Goal: Transaction & Acquisition: Subscribe to service/newsletter

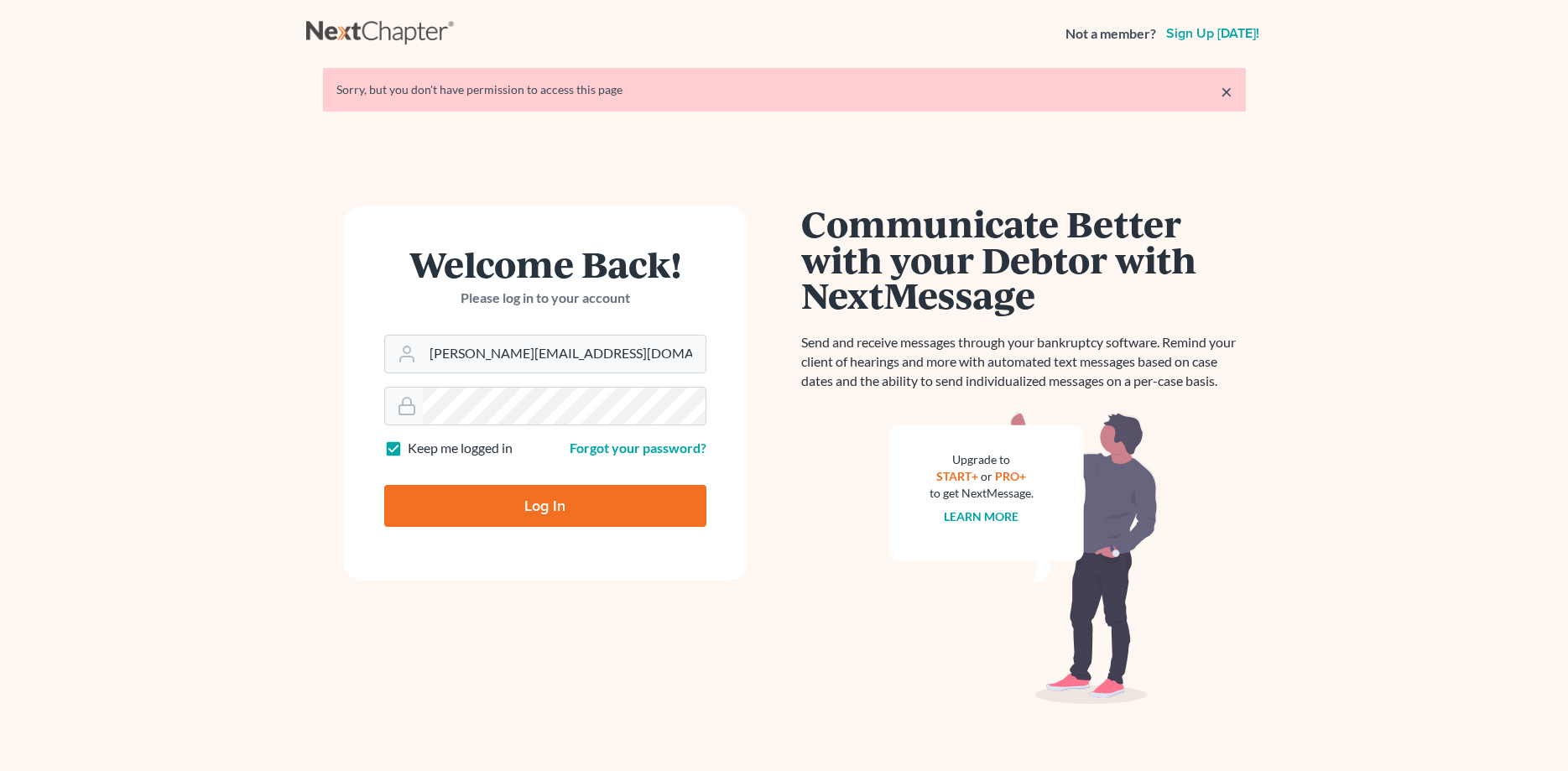
click at [497, 515] on input "Log In" at bounding box center [545, 505] width 322 height 42
type input "Thinking..."
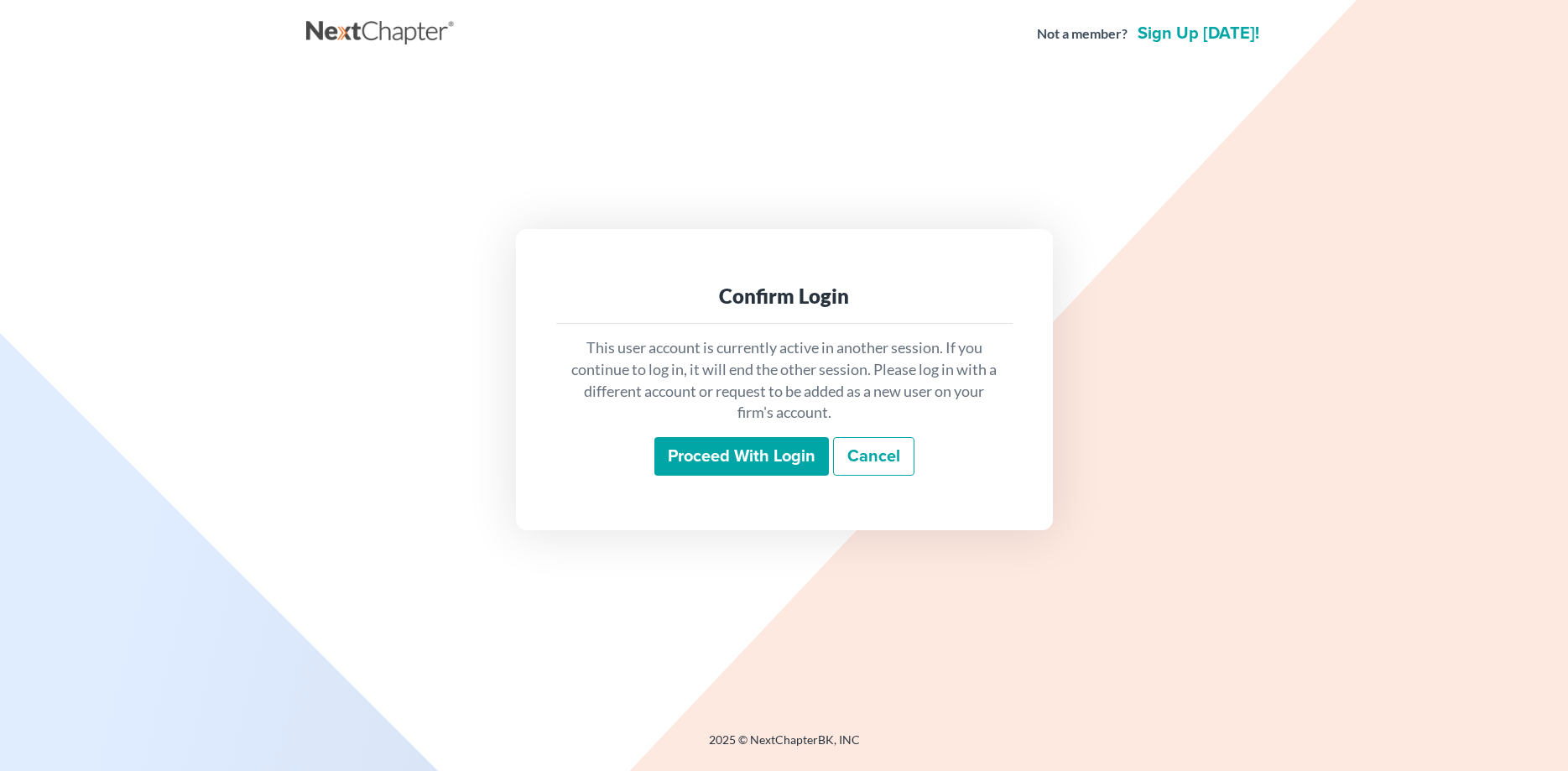
click at [690, 459] on input "Proceed with login" at bounding box center [741, 456] width 175 height 39
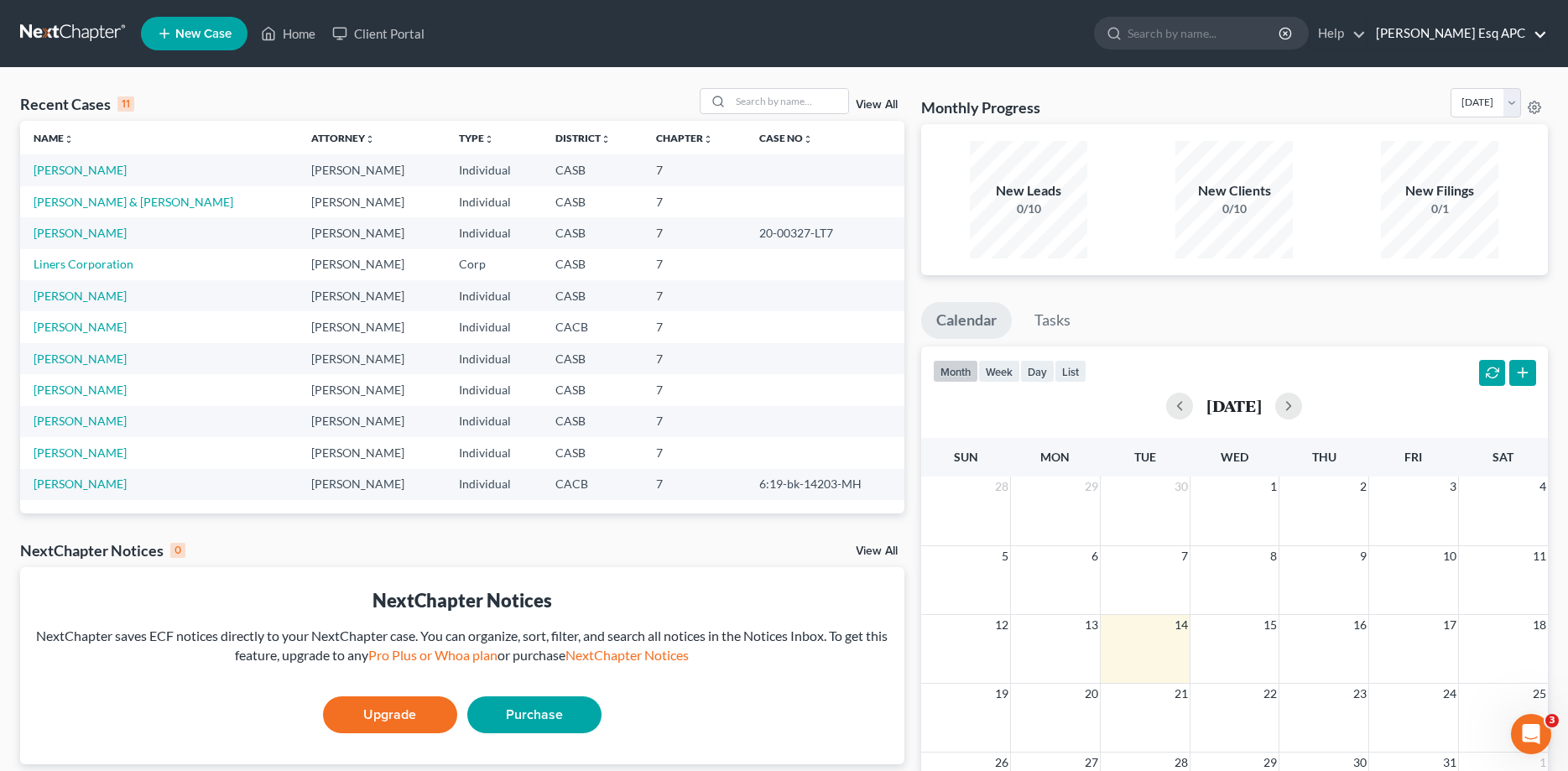
click at [1516, 34] on link "[PERSON_NAME] Esq APC" at bounding box center [1457, 33] width 180 height 30
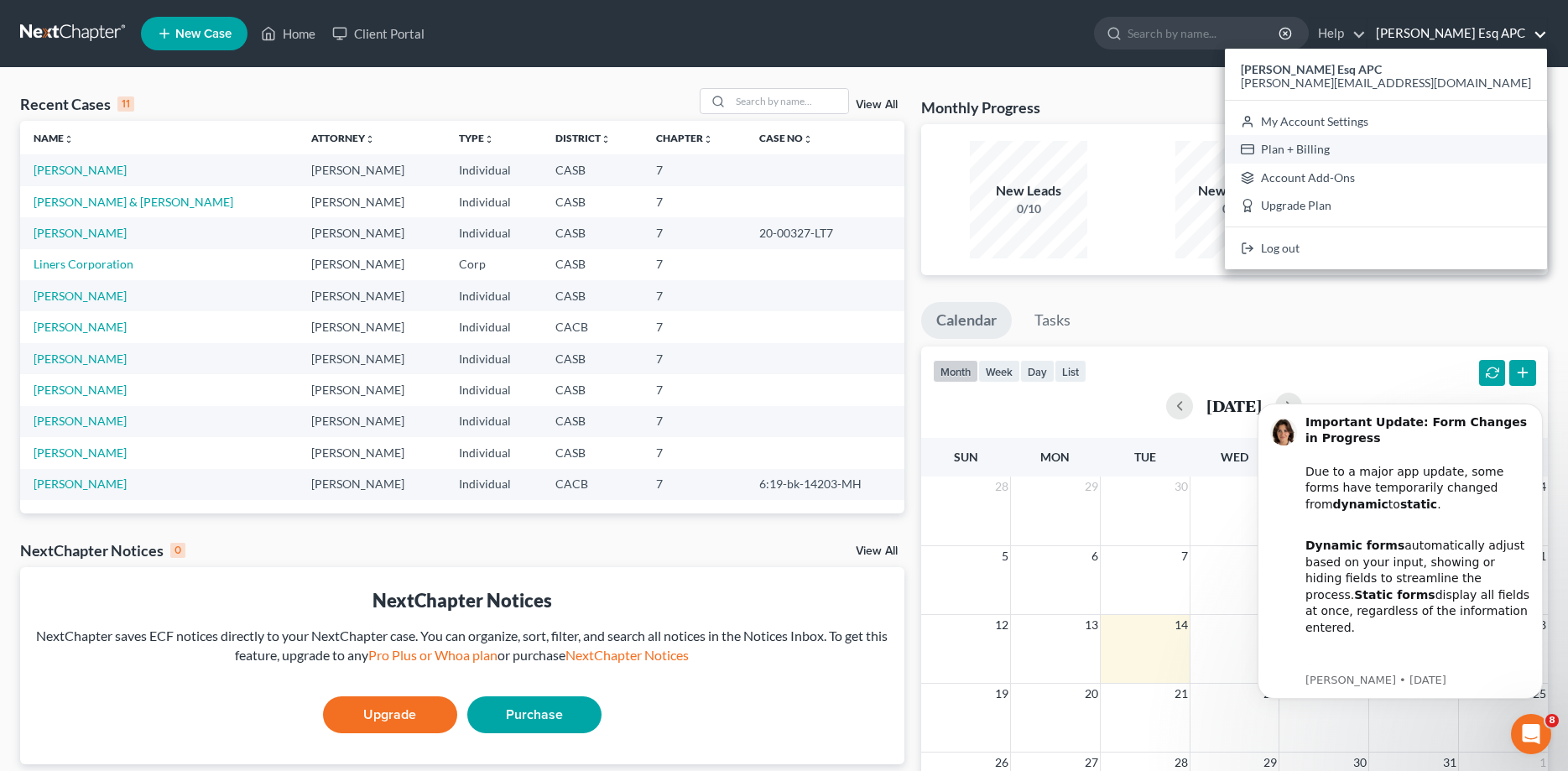
click at [1474, 142] on link "Plan + Billing" at bounding box center [1386, 149] width 322 height 28
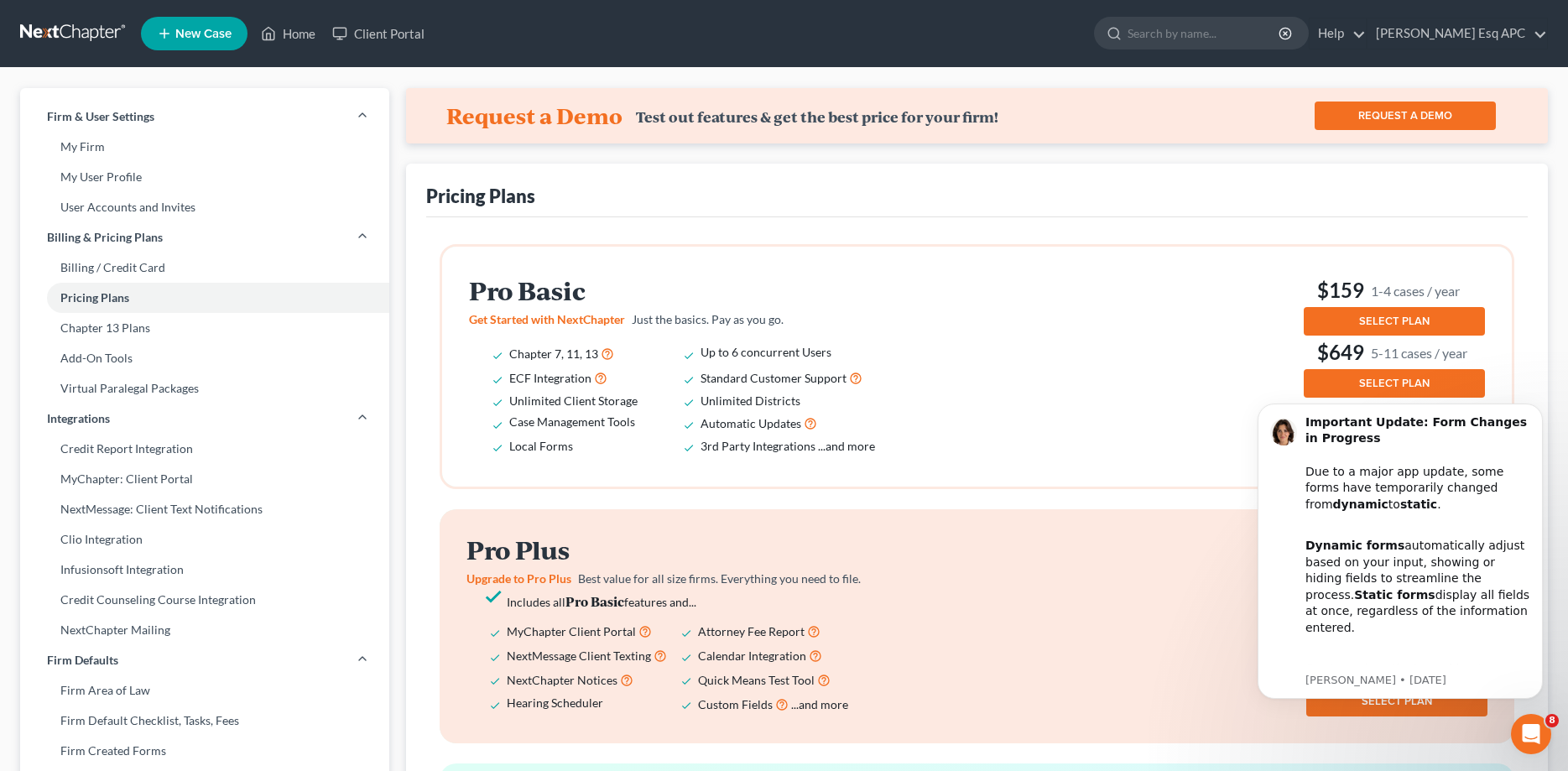
click at [1356, 314] on button "SELECT PLAN" at bounding box center [1394, 321] width 182 height 28
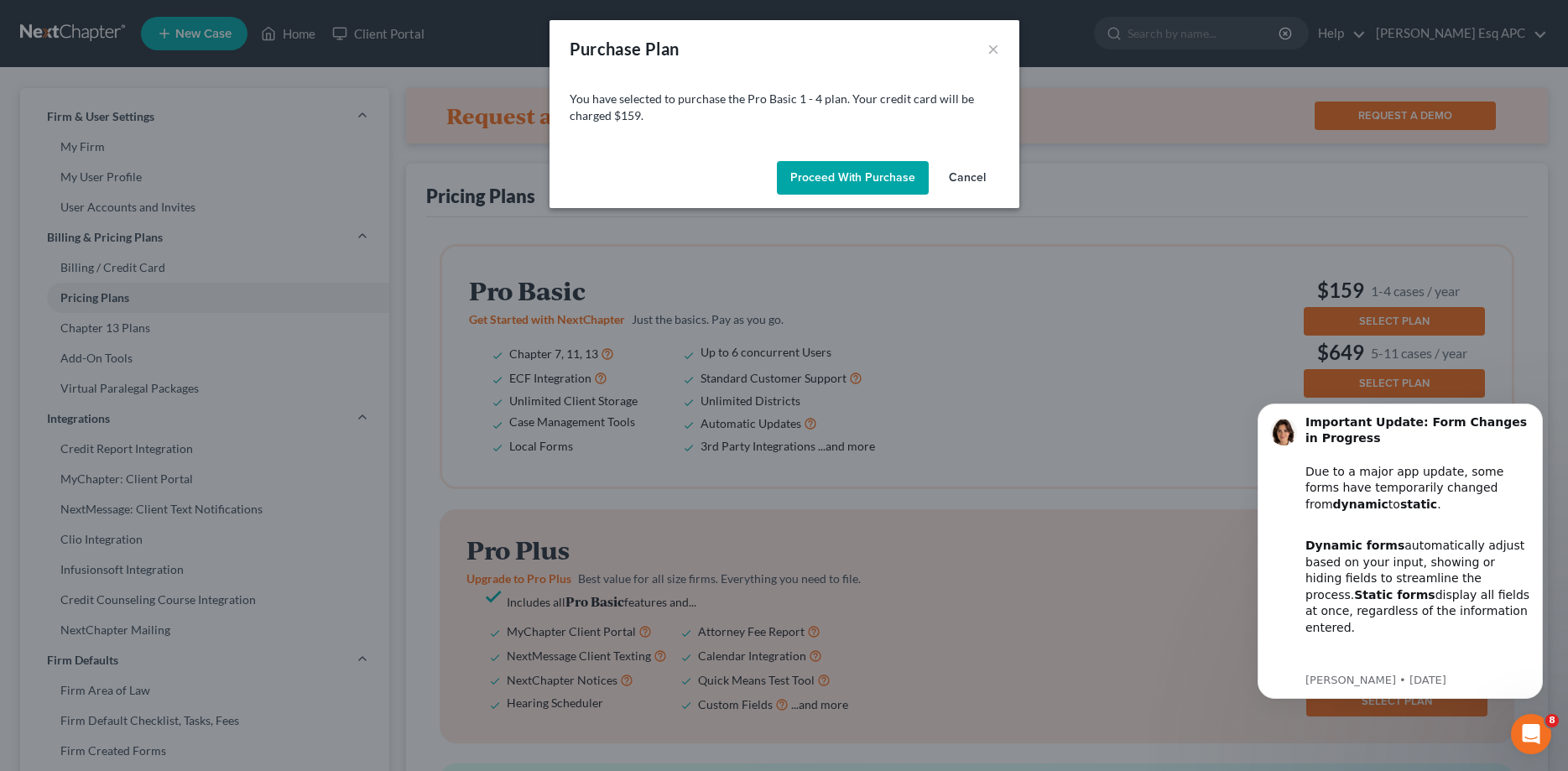
click at [889, 187] on button "Proceed with Purchase" at bounding box center [853, 177] width 151 height 34
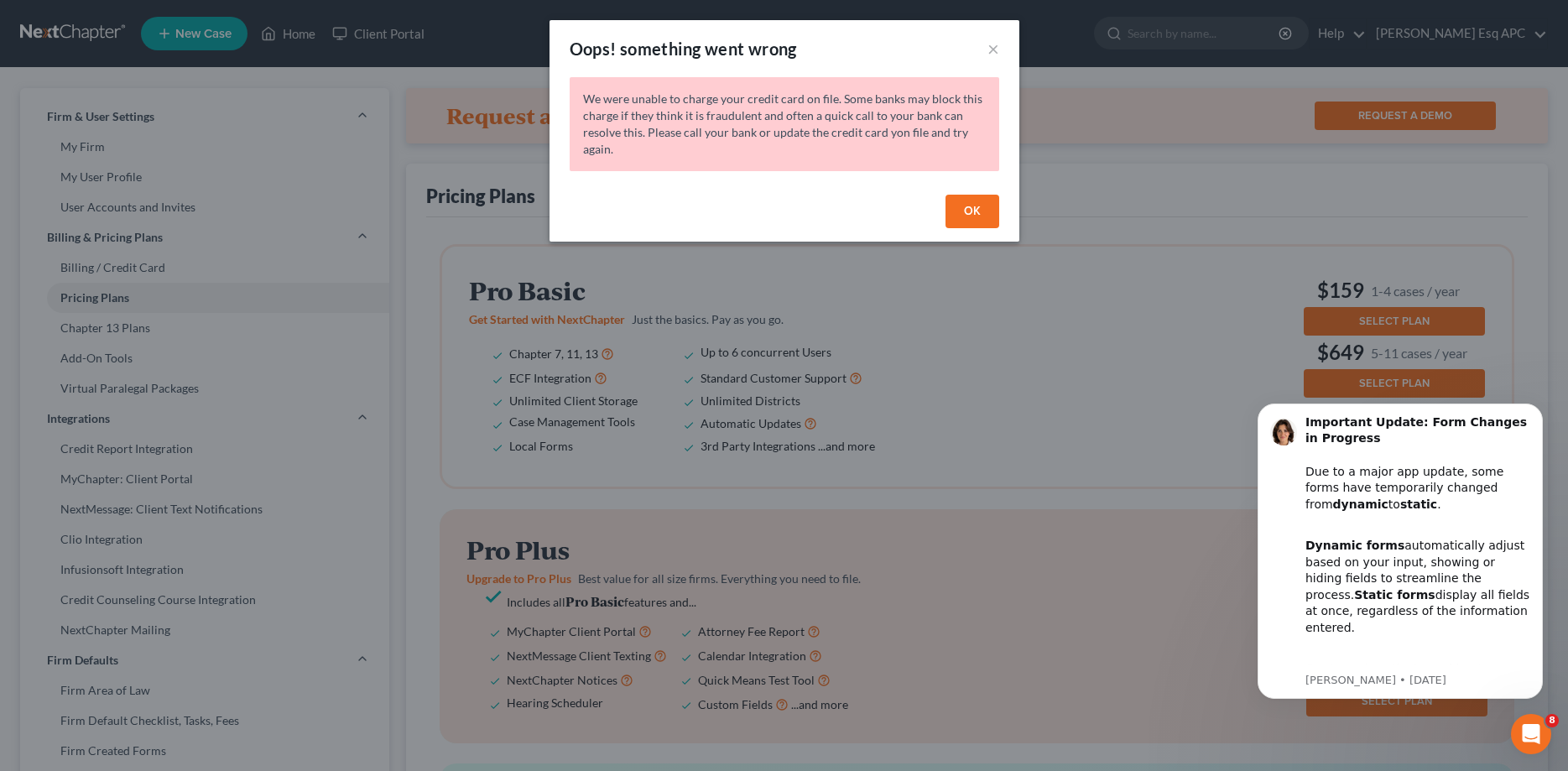
click at [962, 200] on button "OK" at bounding box center [972, 211] width 53 height 34
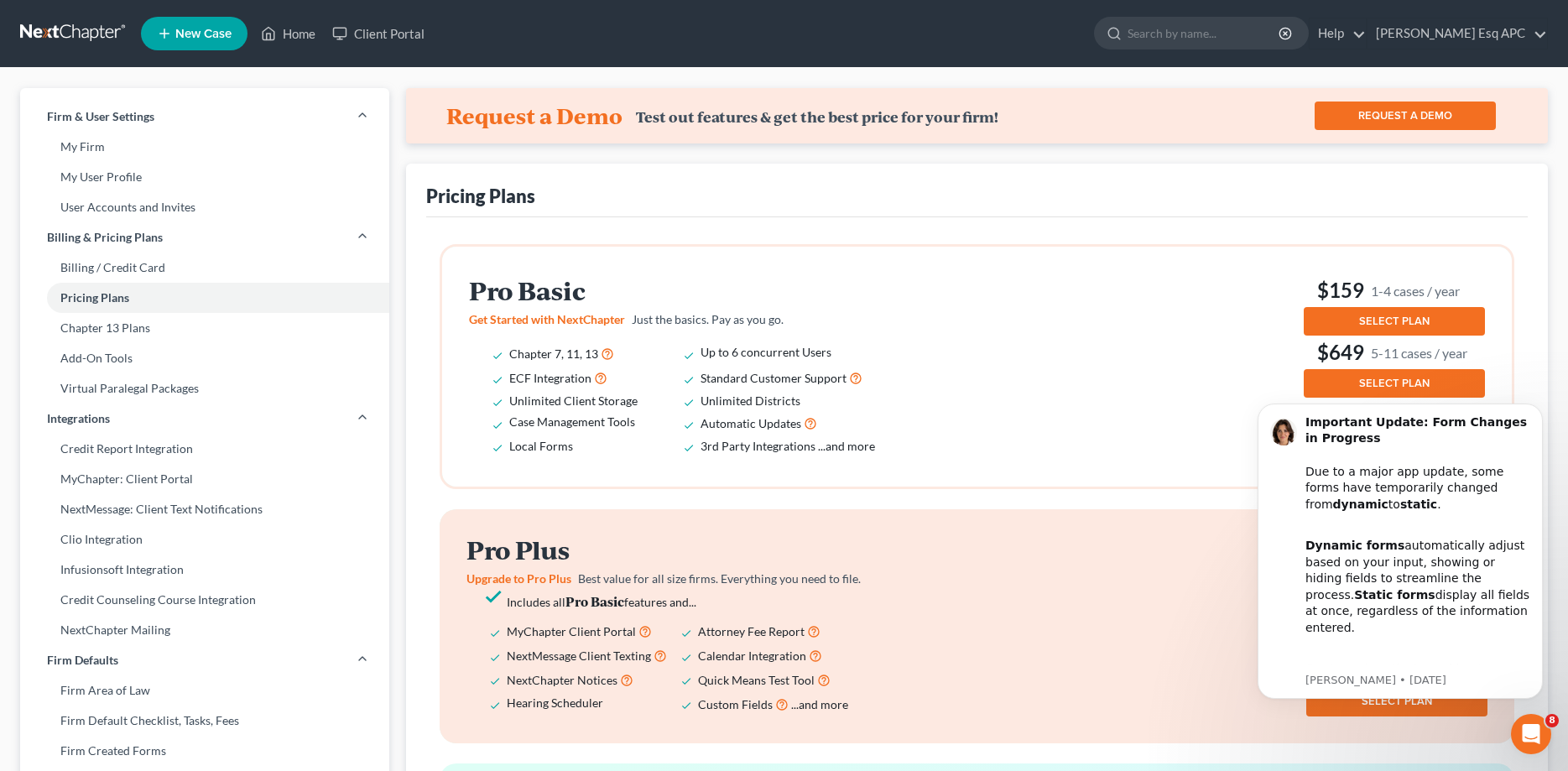
click at [1377, 320] on span "SELECT PLAN" at bounding box center [1394, 322] width 71 height 14
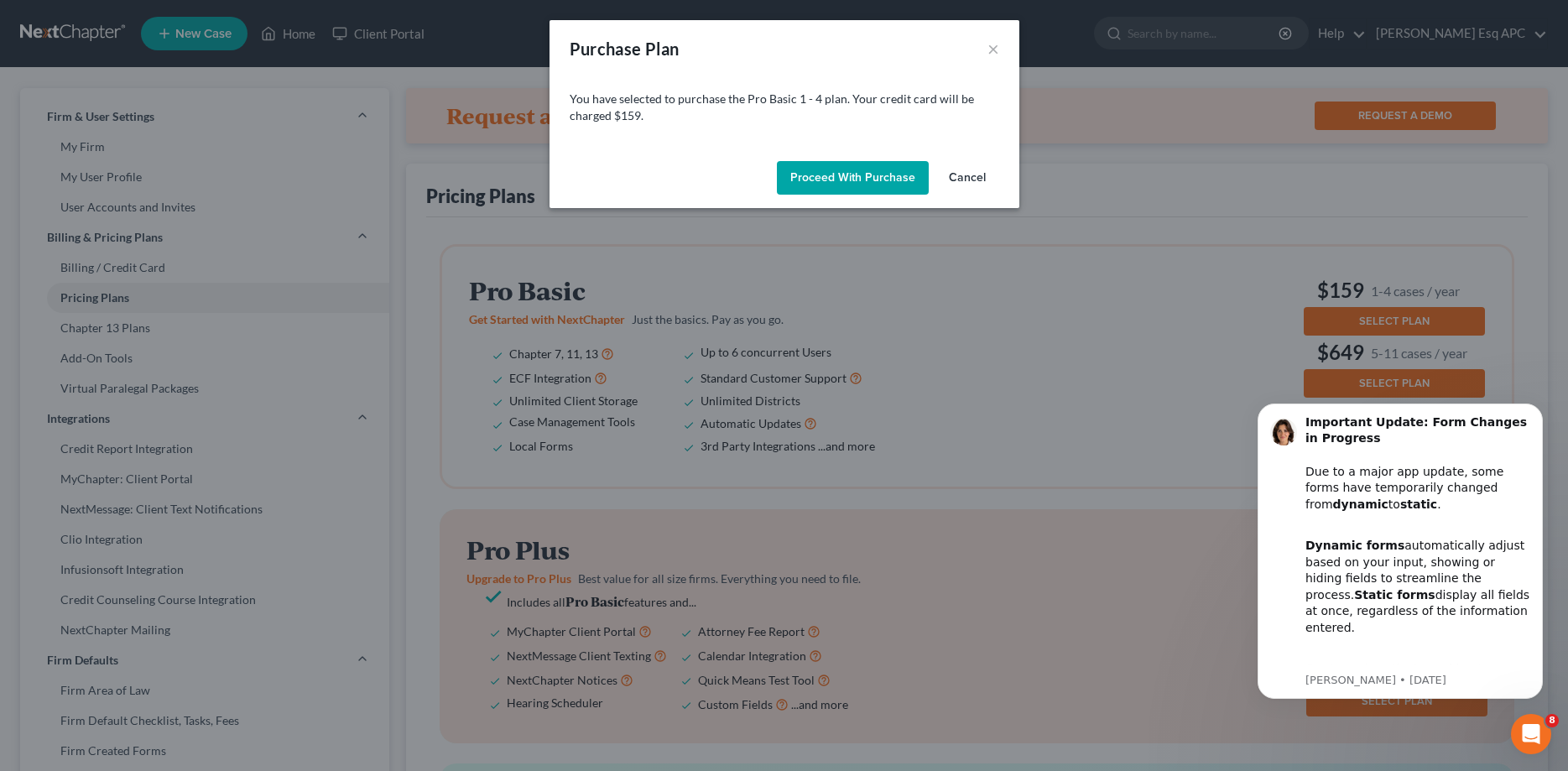
click at [966, 182] on button "Cancel" at bounding box center [967, 177] width 64 height 34
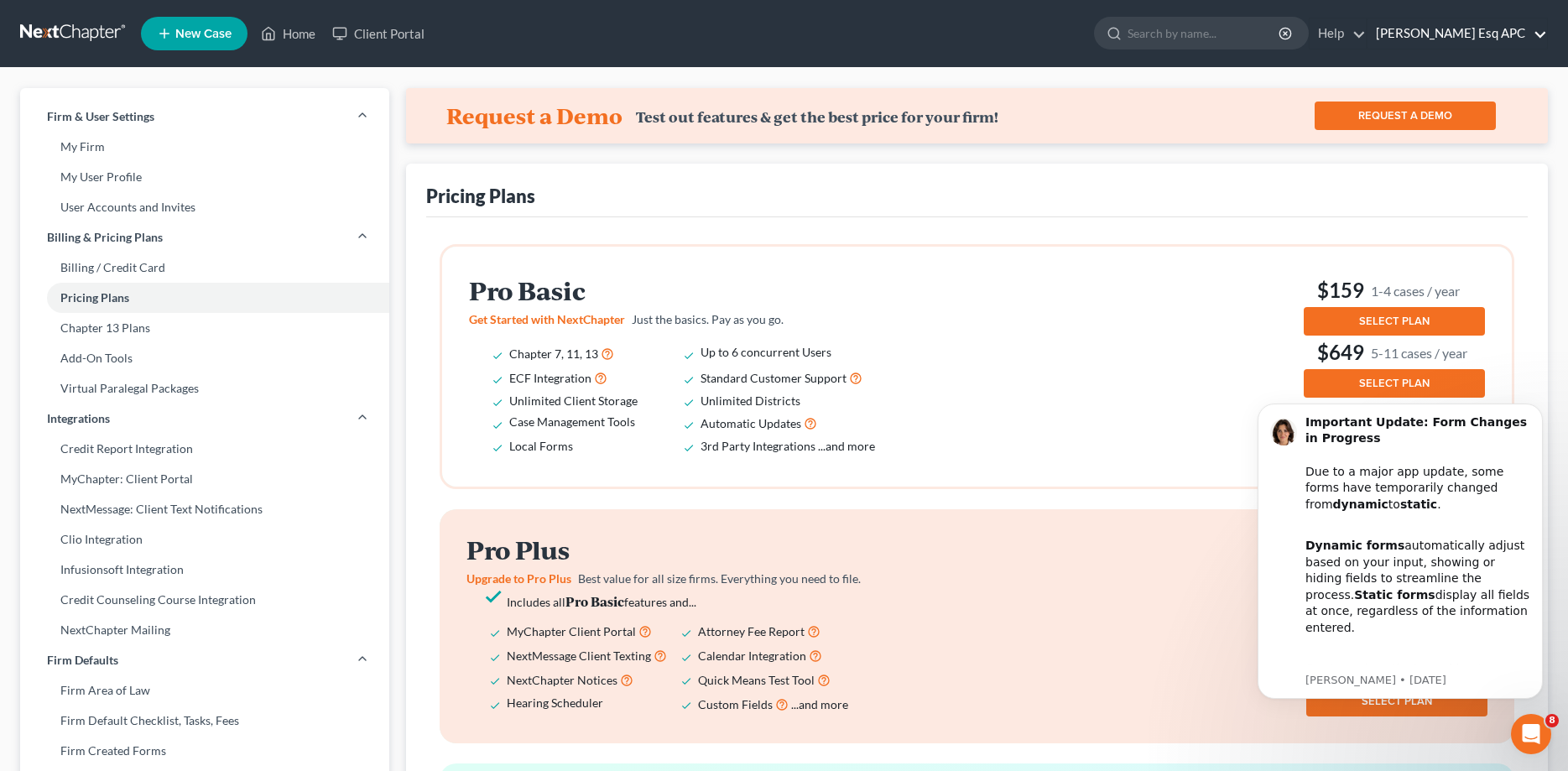
click at [1429, 34] on link "[PERSON_NAME] Esq APC" at bounding box center [1457, 33] width 180 height 30
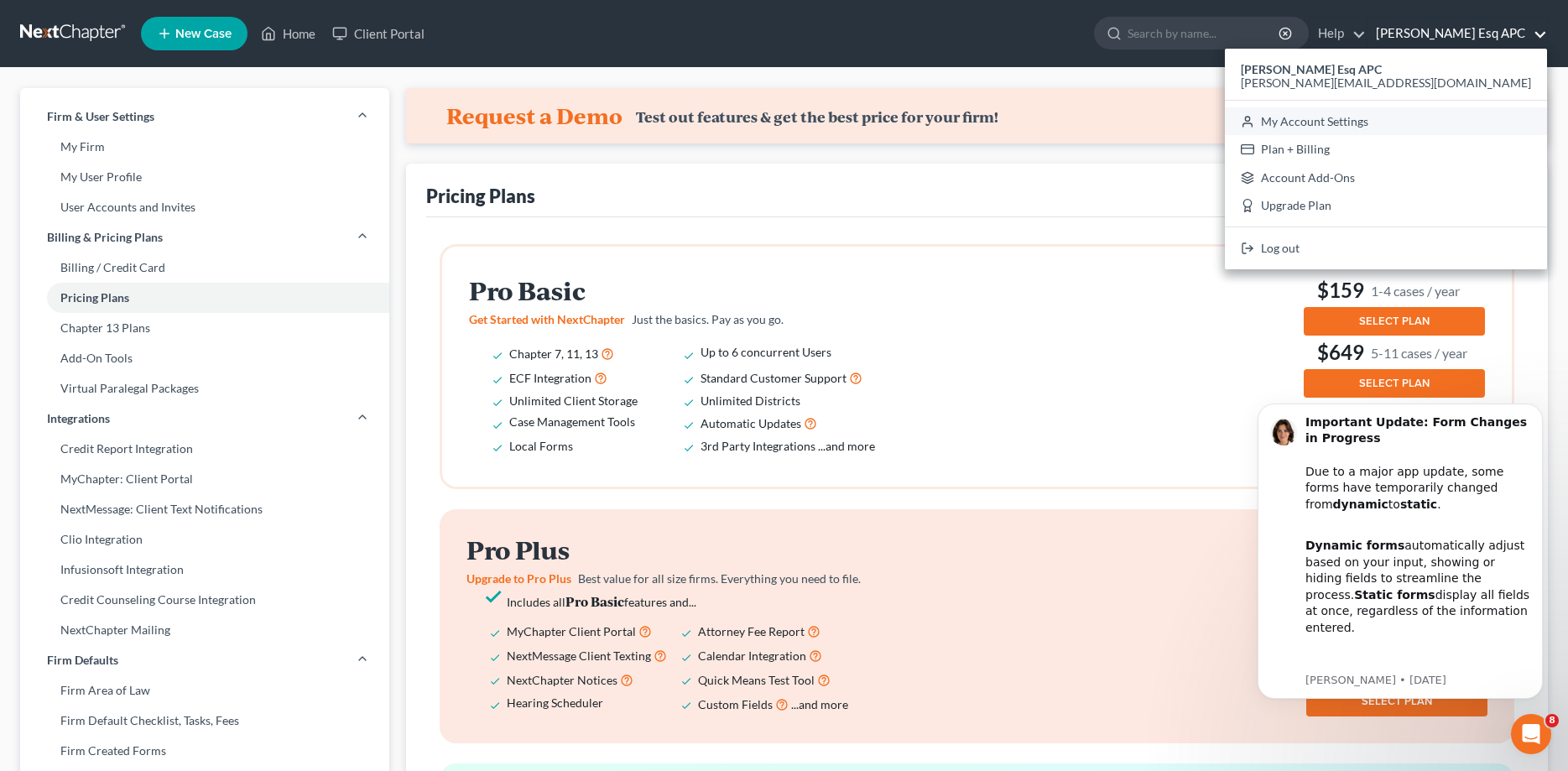
click at [1423, 124] on link "My Account Settings" at bounding box center [1386, 121] width 322 height 28
select select "29"
select select "4"
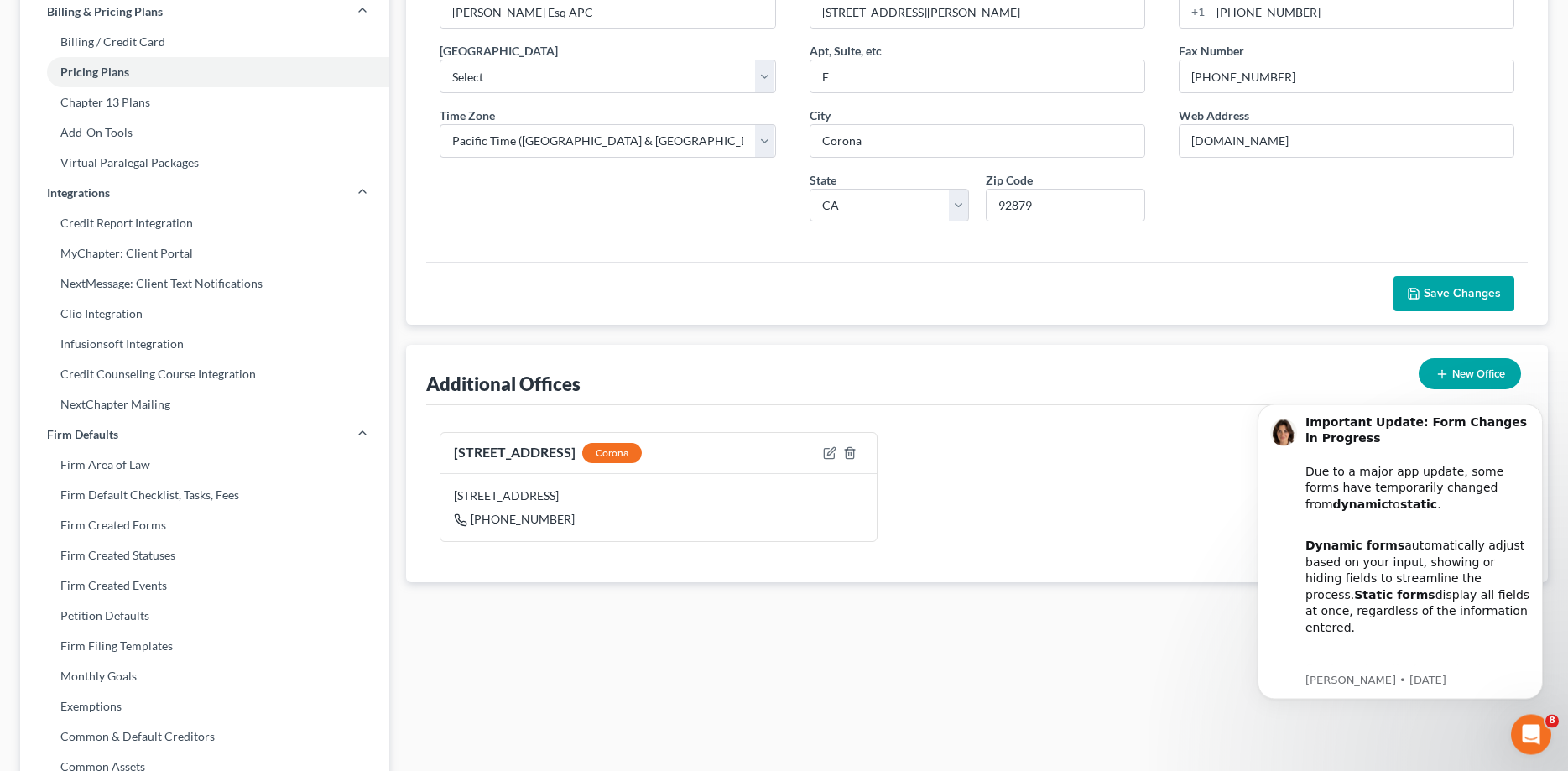
scroll to position [256, 0]
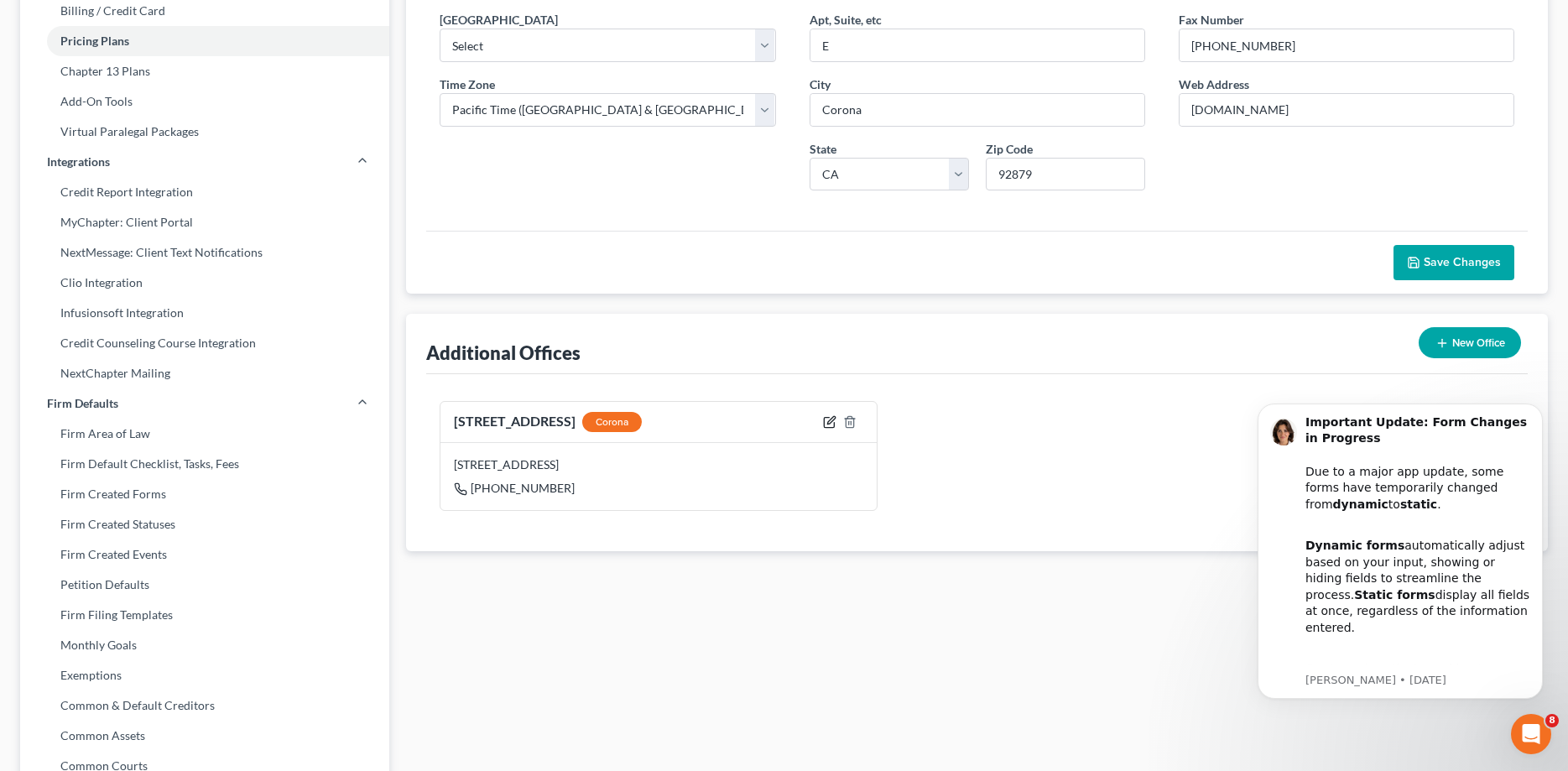
click at [828, 421] on icon "button" at bounding box center [830, 423] width 14 height 14
select select "4"
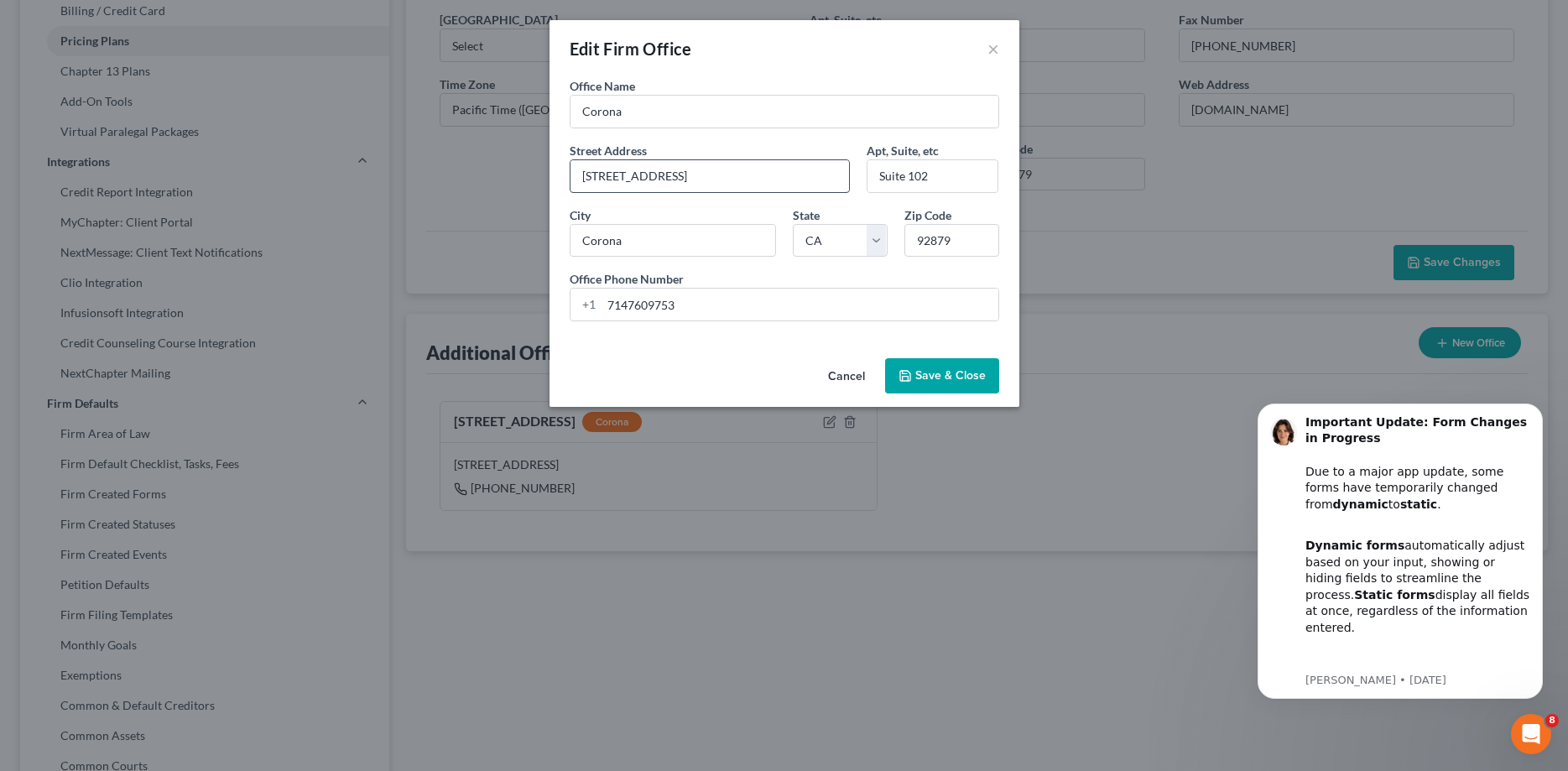
drag, startPoint x: 730, startPoint y: 189, endPoint x: 625, endPoint y: 186, distance: 105.0
click at [583, 171] on input "[STREET_ADDRESS]" at bounding box center [710, 176] width 280 height 32
drag, startPoint x: 699, startPoint y: 187, endPoint x: 538, endPoint y: 174, distance: 161.5
click at [571, 174] on input "[STREET_ADDRESS]" at bounding box center [710, 176] width 280 height 32
type input "[STREET_ADDRESS][PERSON_NAME]"
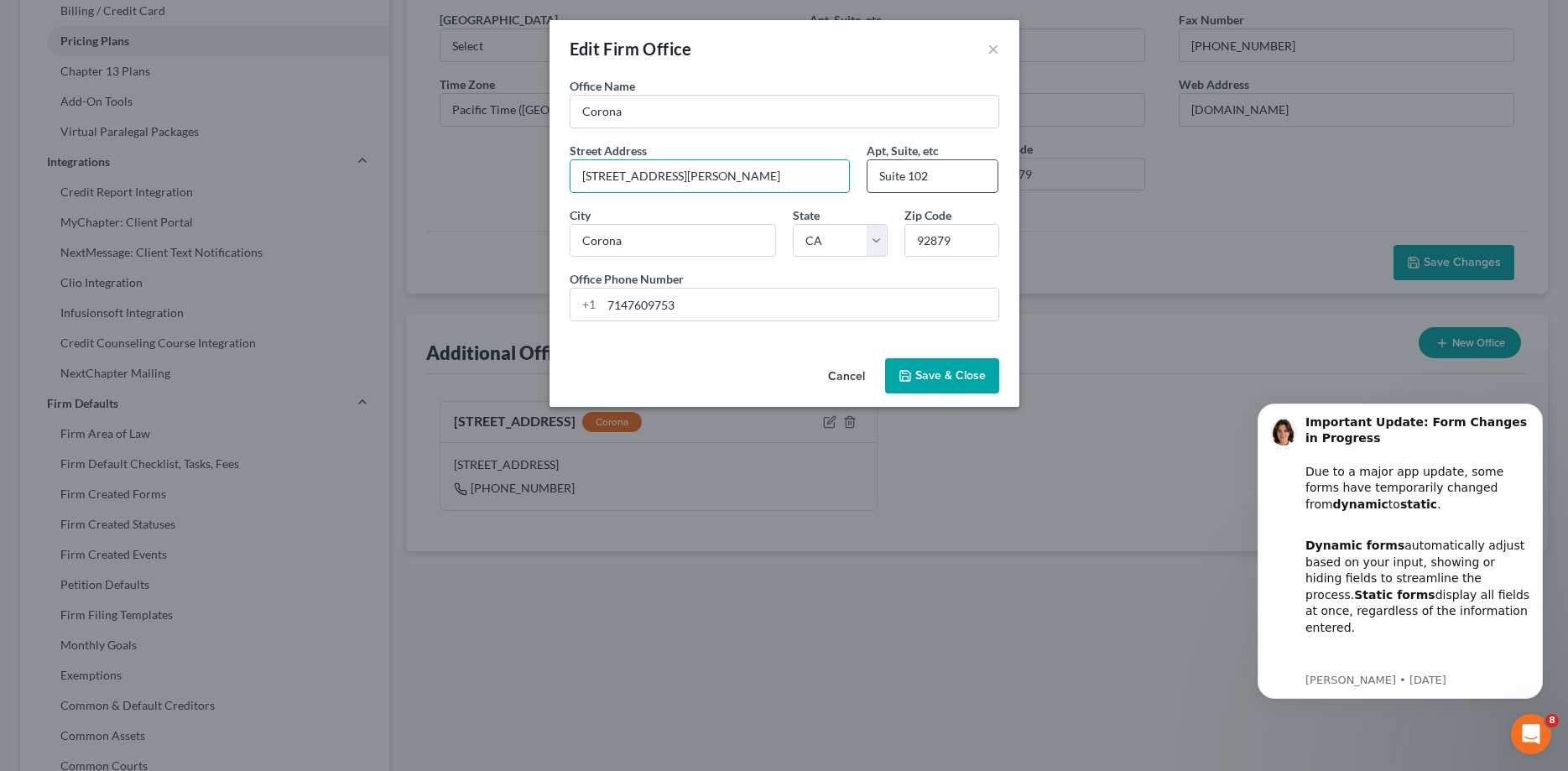
click at [953, 170] on input "Suite 102" at bounding box center [932, 176] width 130 height 32
type input "Suite E"
click at [931, 378] on button "Save & Close" at bounding box center [941, 375] width 114 height 35
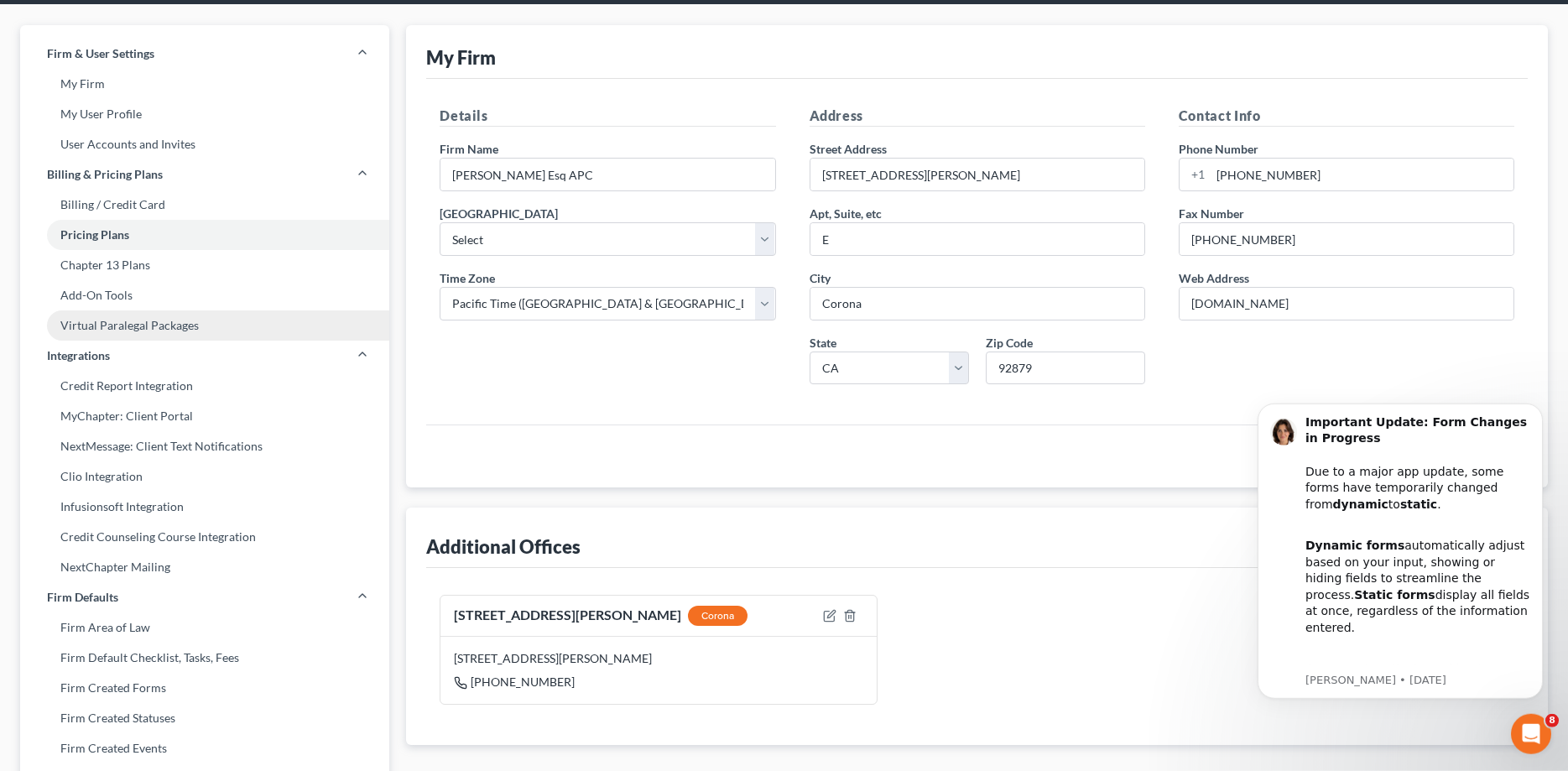
scroll to position [0, 0]
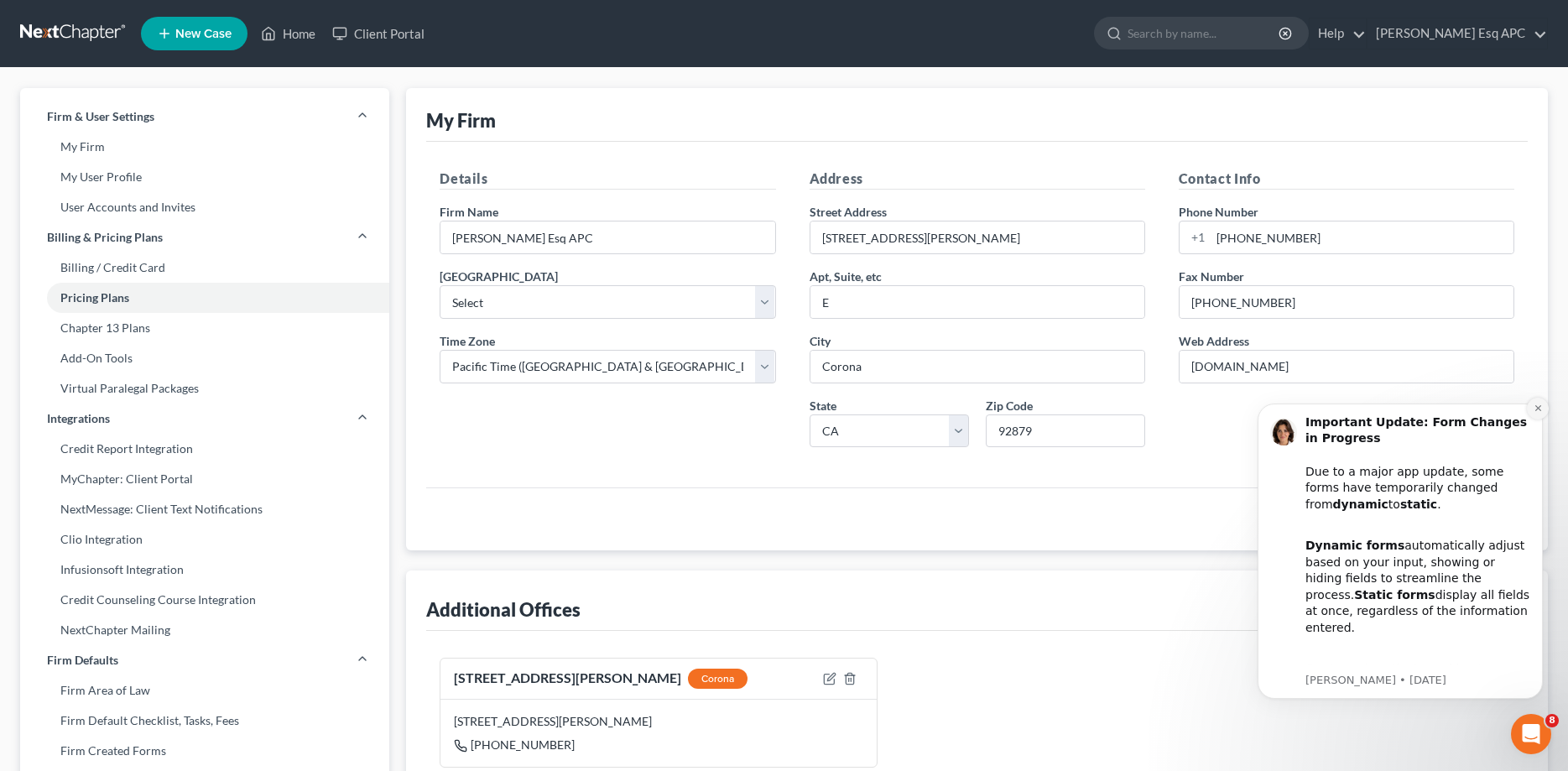
click at [1543, 407] on button "Dismiss notification" at bounding box center [1537, 408] width 22 height 22
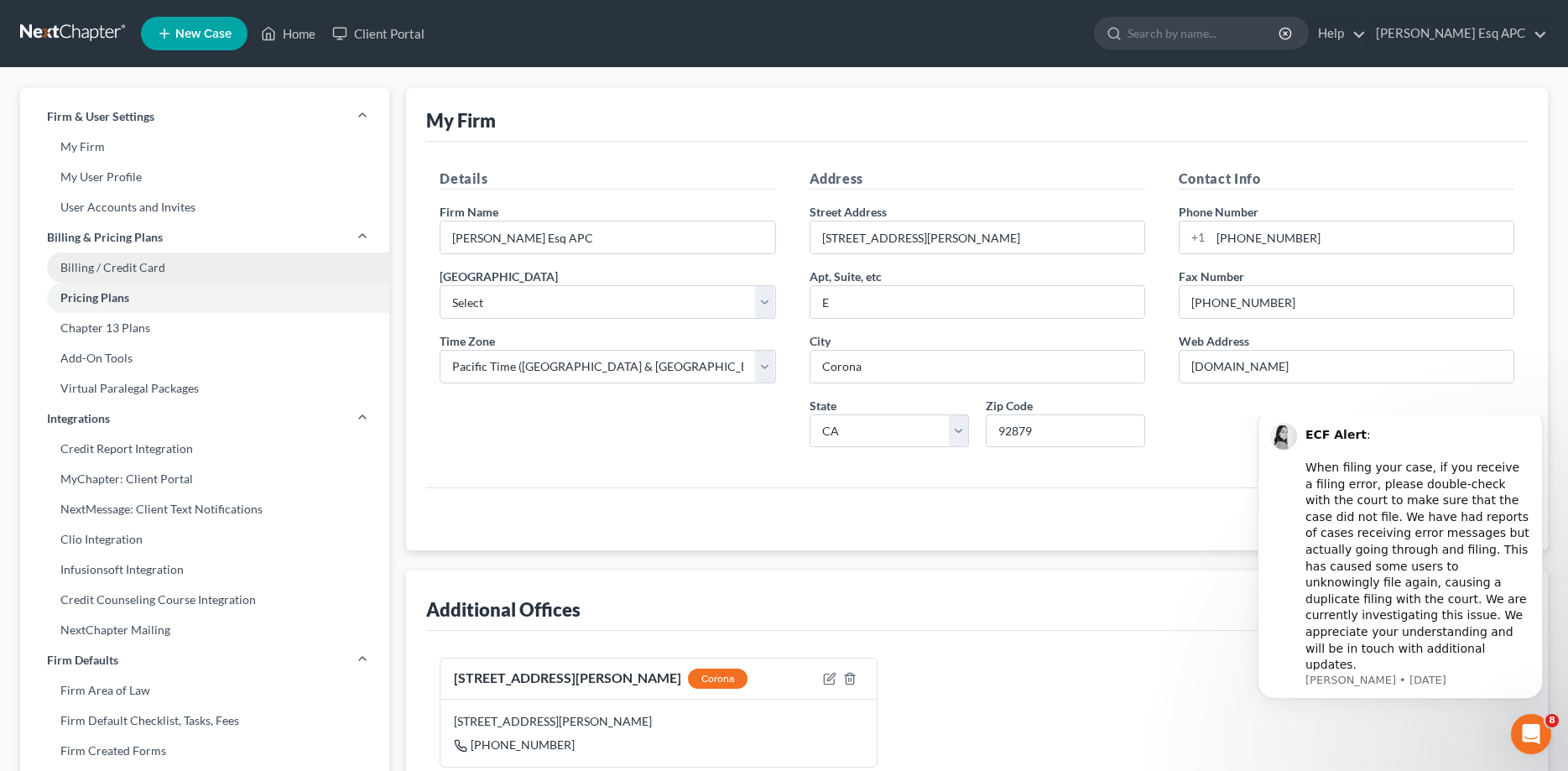
click at [112, 264] on link "Billing / Credit Card" at bounding box center [204, 267] width 369 height 30
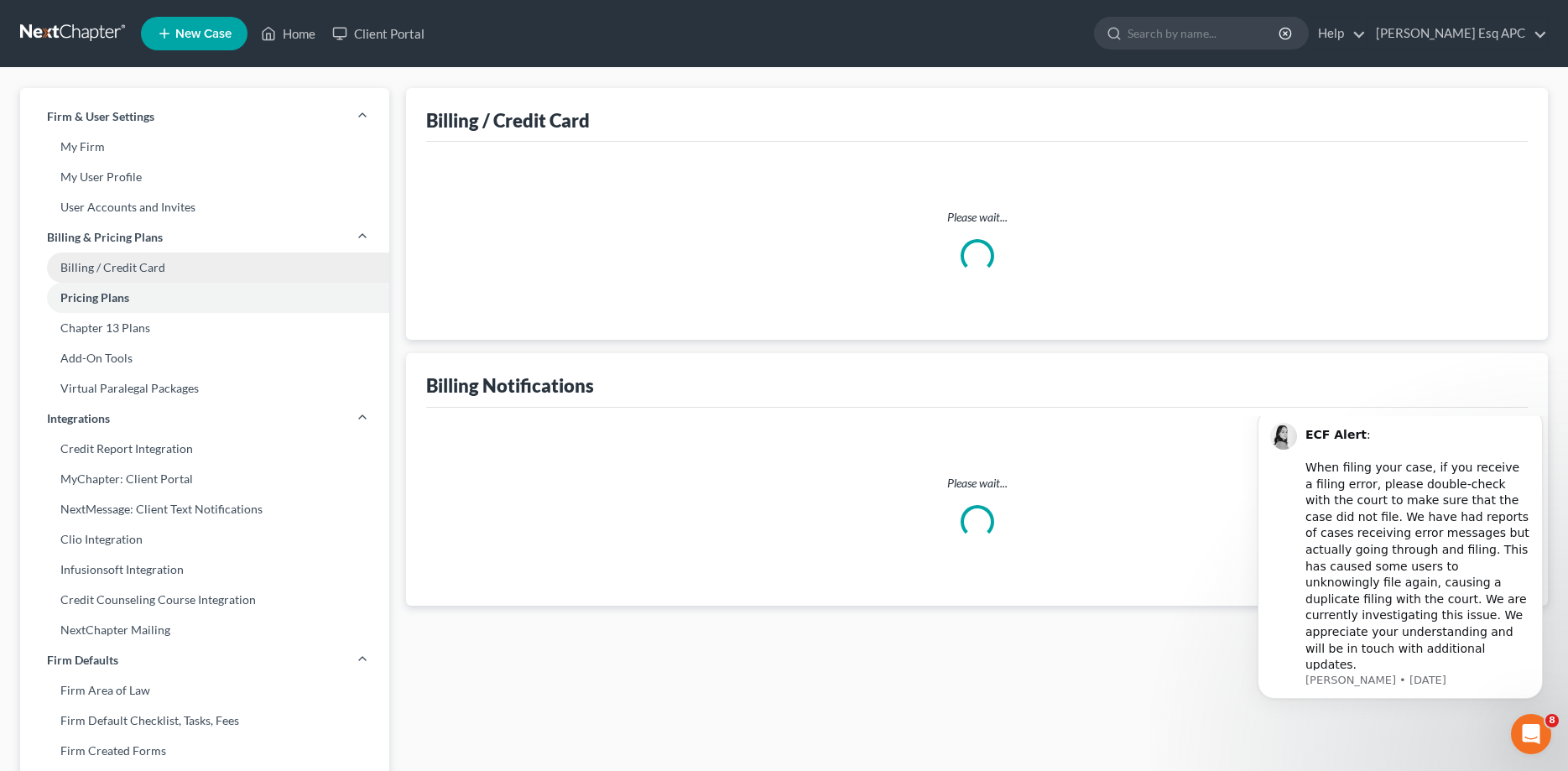
select select "4"
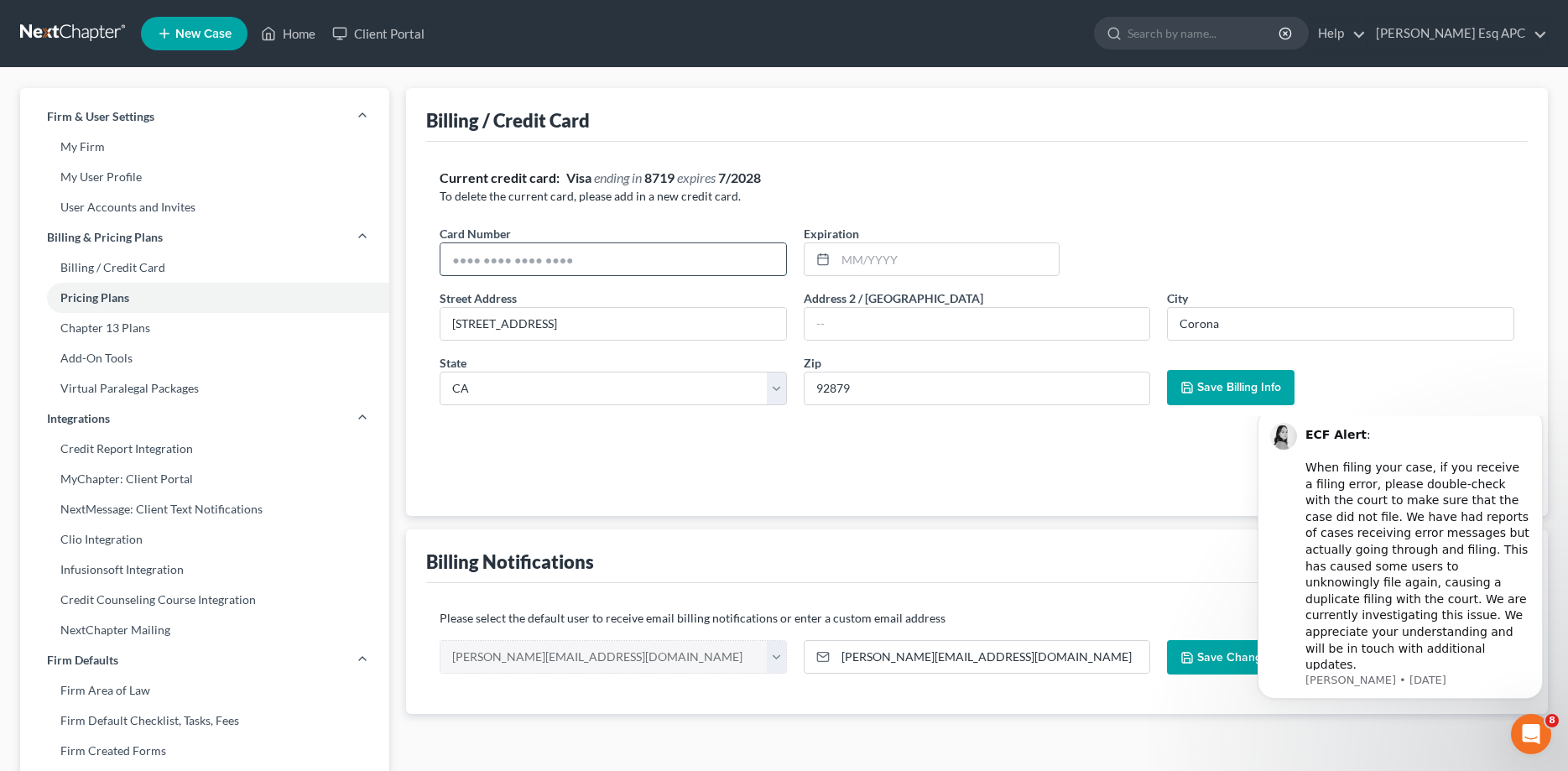
click at [762, 256] on input "text" at bounding box center [614, 259] width 346 height 32
type input "[CREDIT_CARD_NUMBER]"
type input "11/2029"
drag, startPoint x: 567, startPoint y: 316, endPoint x: 283, endPoint y: 299, distance: 284.5
click at [441, 308] on input "[STREET_ADDRESS]" at bounding box center [614, 324] width 346 height 32
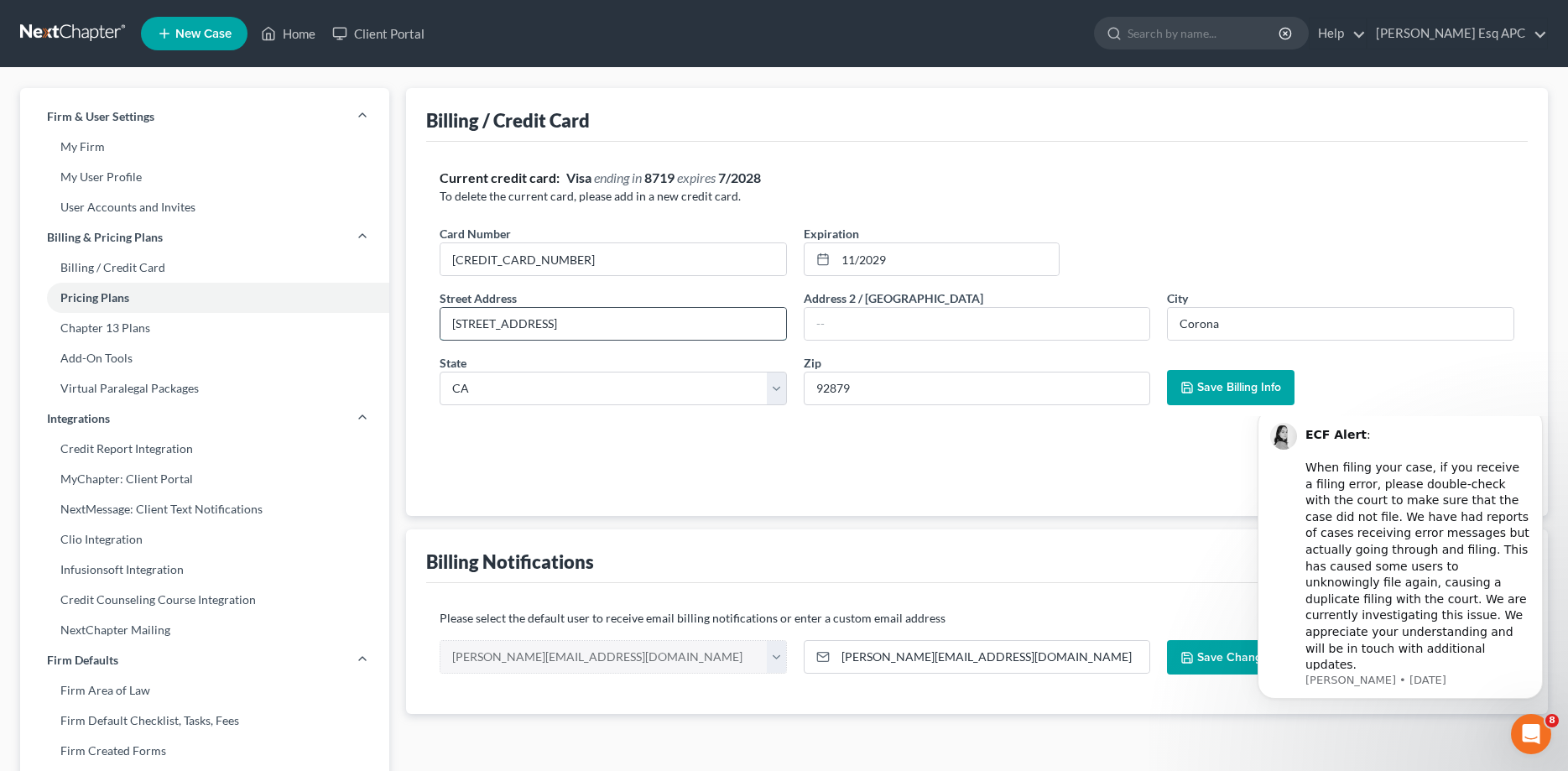
drag, startPoint x: 499, startPoint y: 324, endPoint x: 538, endPoint y: 320, distance: 39.2
click at [550, 319] on input "[STREET_ADDRESS]" at bounding box center [614, 324] width 346 height 32
type input "[STREET_ADDRESS]"
select select
paste input "Ste 2230"
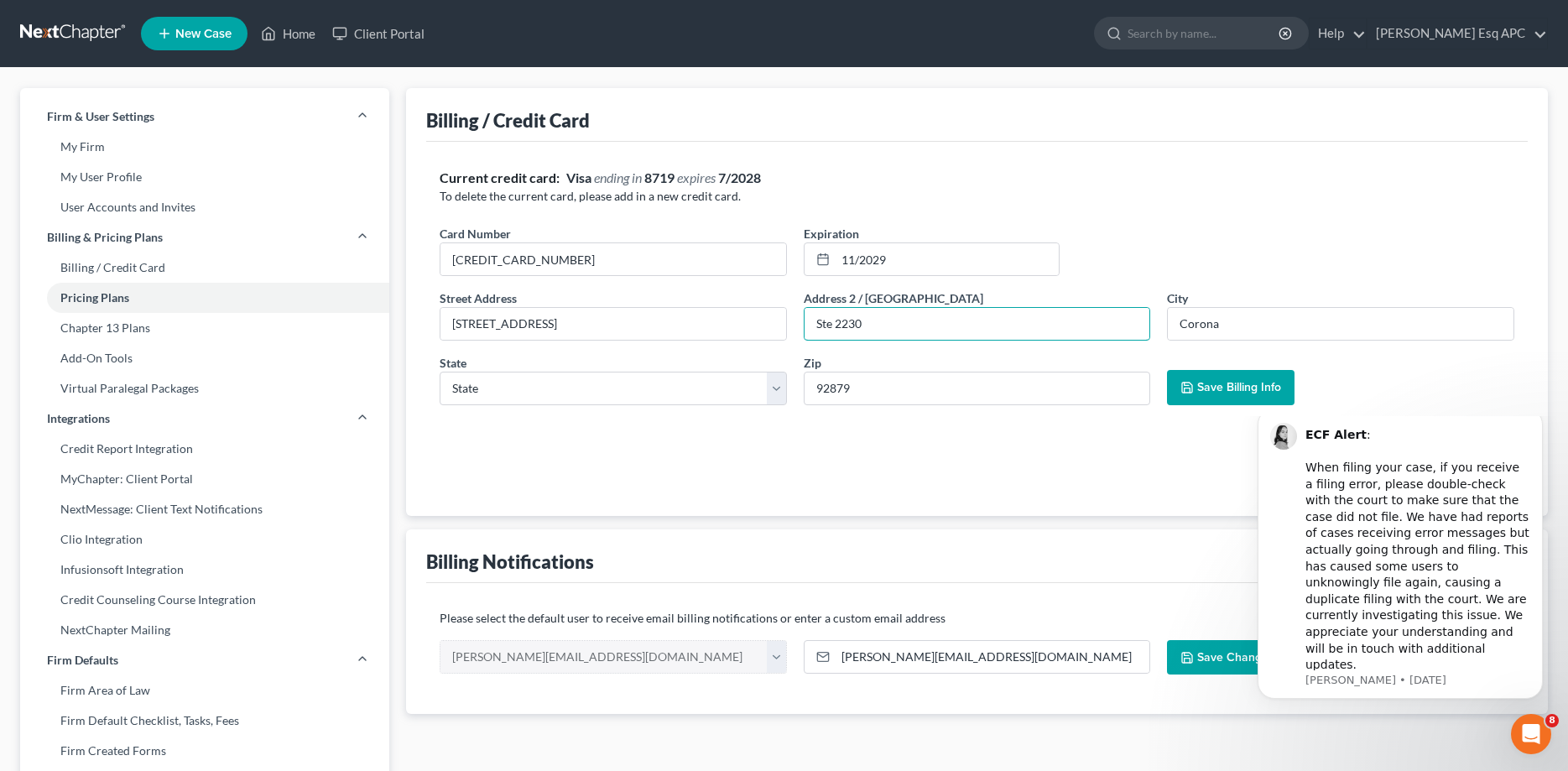
type input "Ste 2230"
click at [813, 420] on div at bounding box center [977, 453] width 1075 height 71
click at [440, 372] on select "State [US_STATE] AK AR AZ CA CO CT DE DC [GEOGRAPHIC_DATA] [GEOGRAPHIC_DATA] GU…" at bounding box center [614, 388] width 348 height 34
select select "4"
click option "CA" at bounding box center [0, 0] width 0 height 0
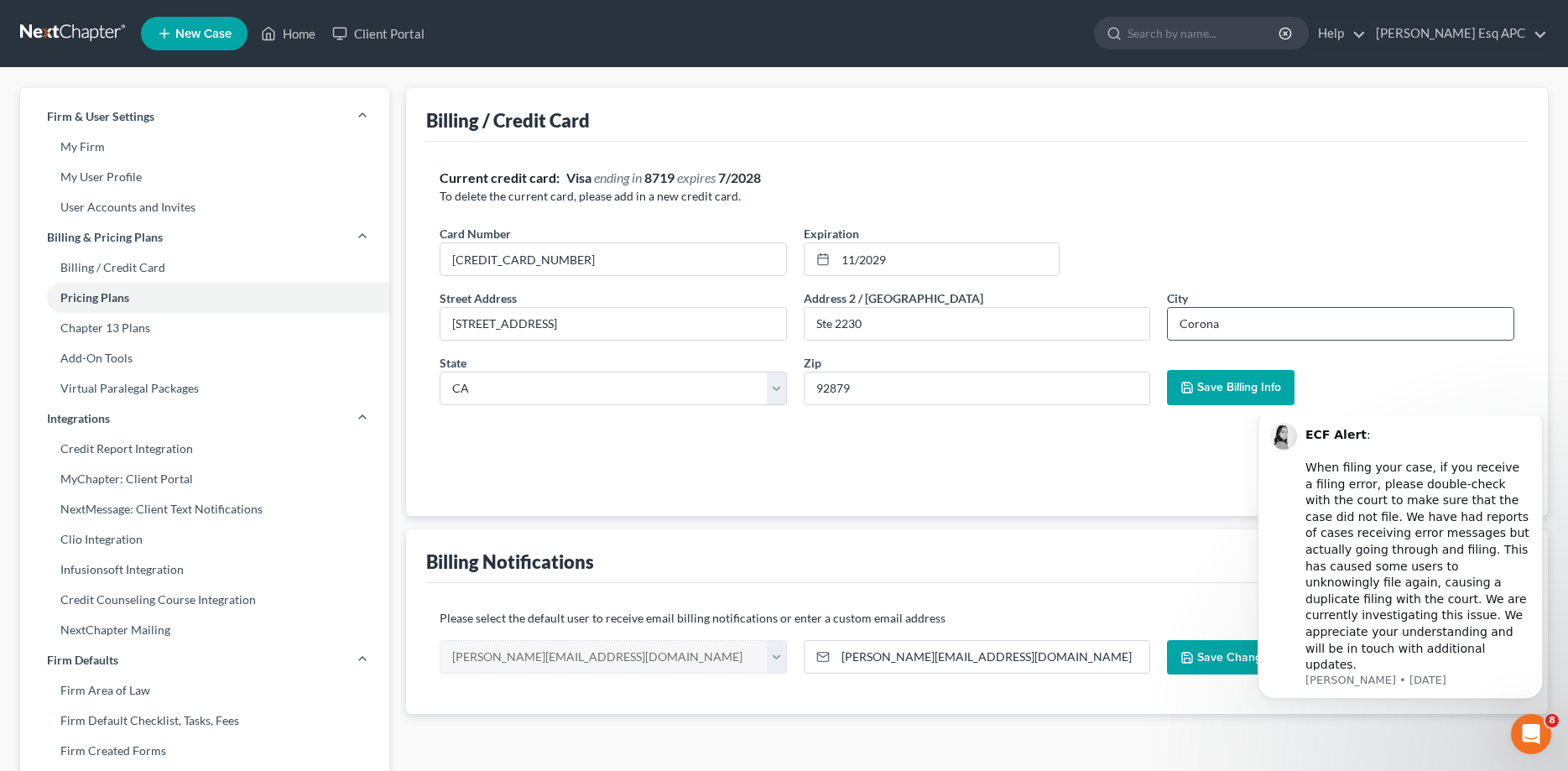
click at [1246, 320] on input "Corona" at bounding box center [1341, 324] width 346 height 32
drag, startPoint x: 1246, startPoint y: 320, endPoint x: 1165, endPoint y: 317, distance: 81.1
click at [1168, 317] on input "Corona" at bounding box center [1341, 324] width 346 height 32
type input "[GEOGRAPHIC_DATA]"
click at [1091, 420] on div at bounding box center [977, 453] width 1075 height 71
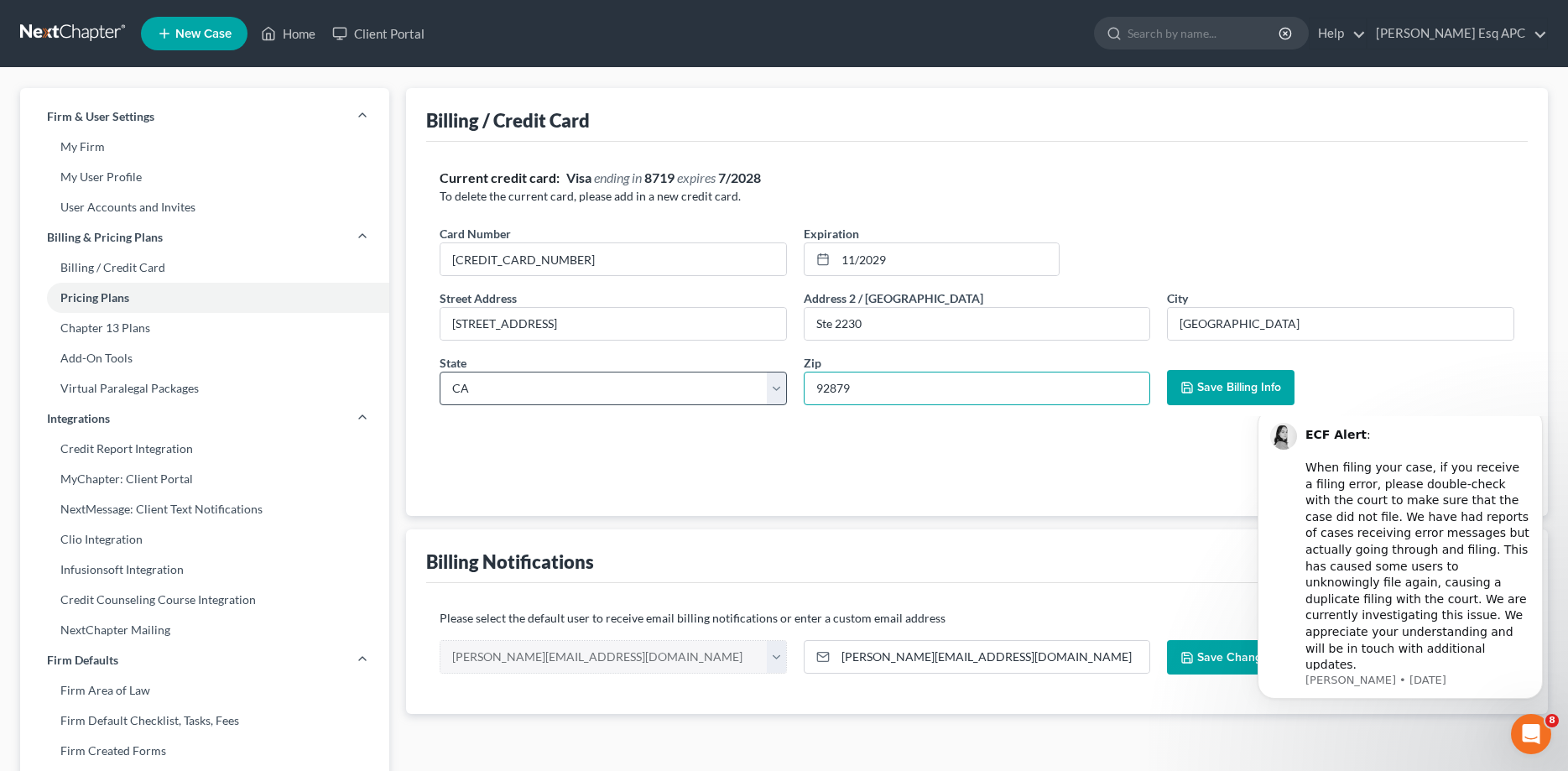
drag, startPoint x: 974, startPoint y: 404, endPoint x: 715, endPoint y: 385, distance: 259.7
click at [725, 386] on div "Street Address * [STREET_ADDRESS] * [GEOGRAPHIC_DATA] * [GEOGRAPHIC_DATA] * Sta…" at bounding box center [977, 354] width 1091 height 129
type input "92101"
click at [630, 465] on div at bounding box center [977, 453] width 1075 height 71
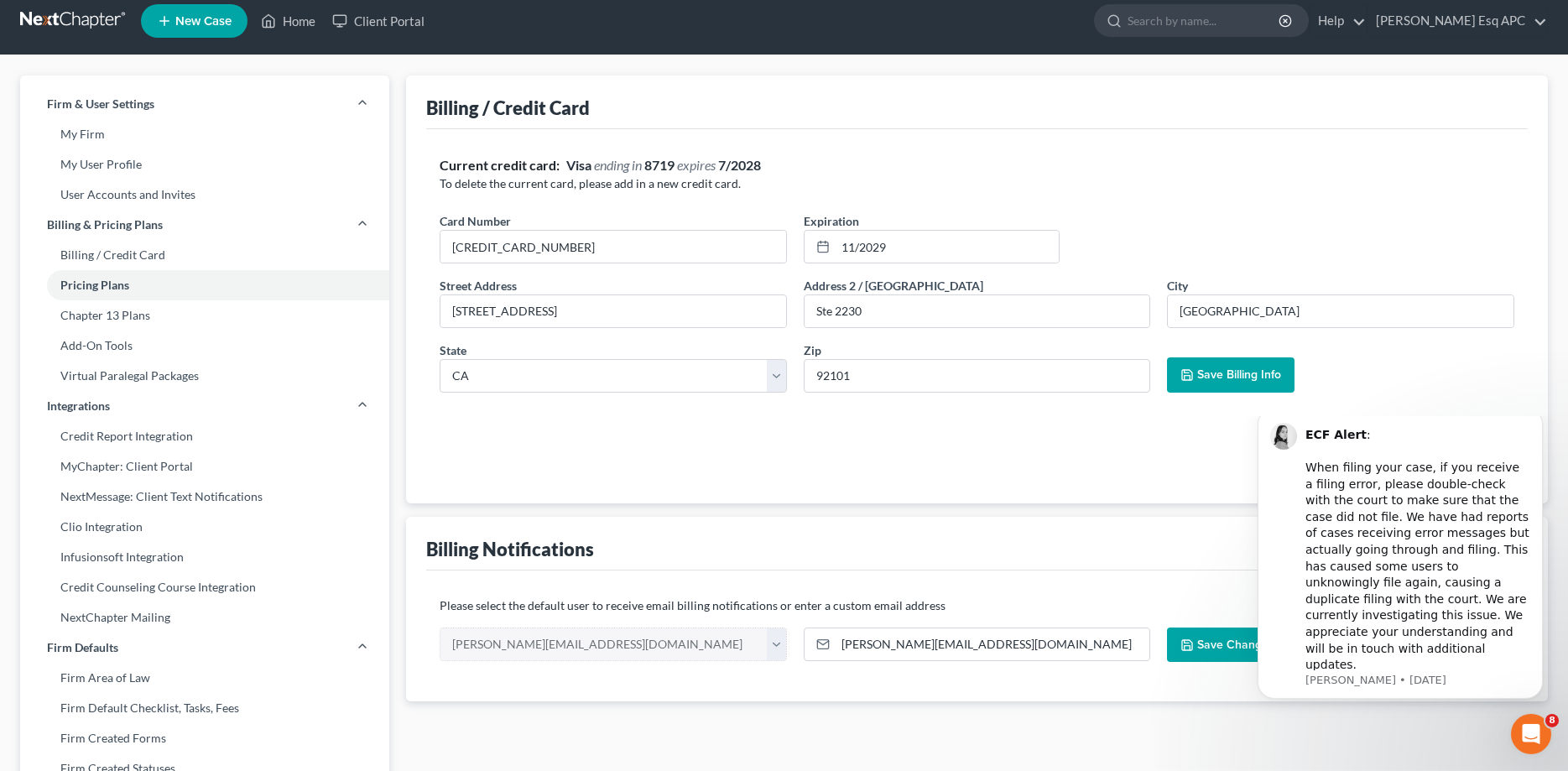
scroll to position [85, 0]
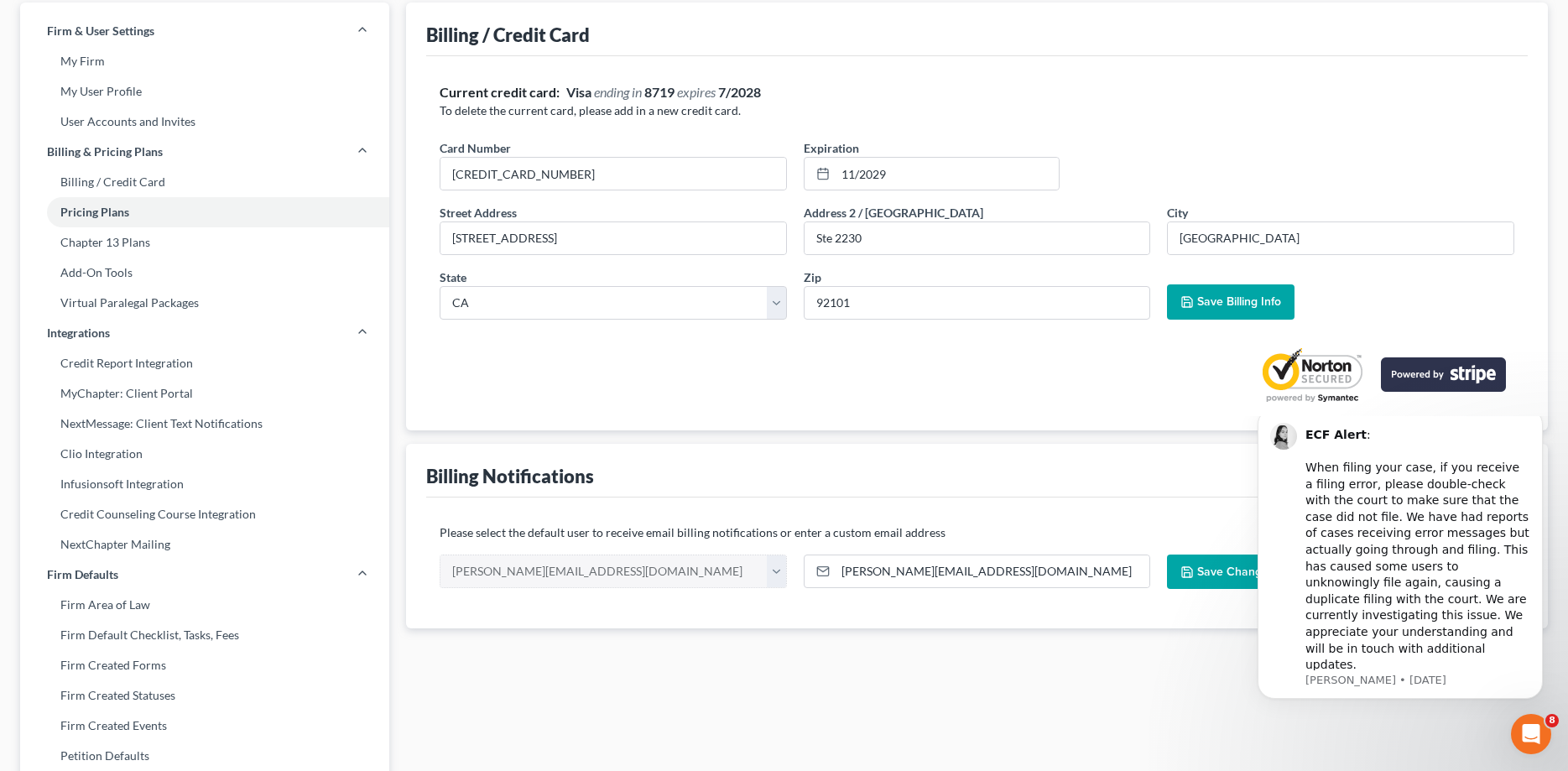
click at [1207, 300] on span "Save Billing Info" at bounding box center [1238, 301] width 83 height 15
click at [84, 209] on link "Pricing Plans" at bounding box center [204, 212] width 369 height 30
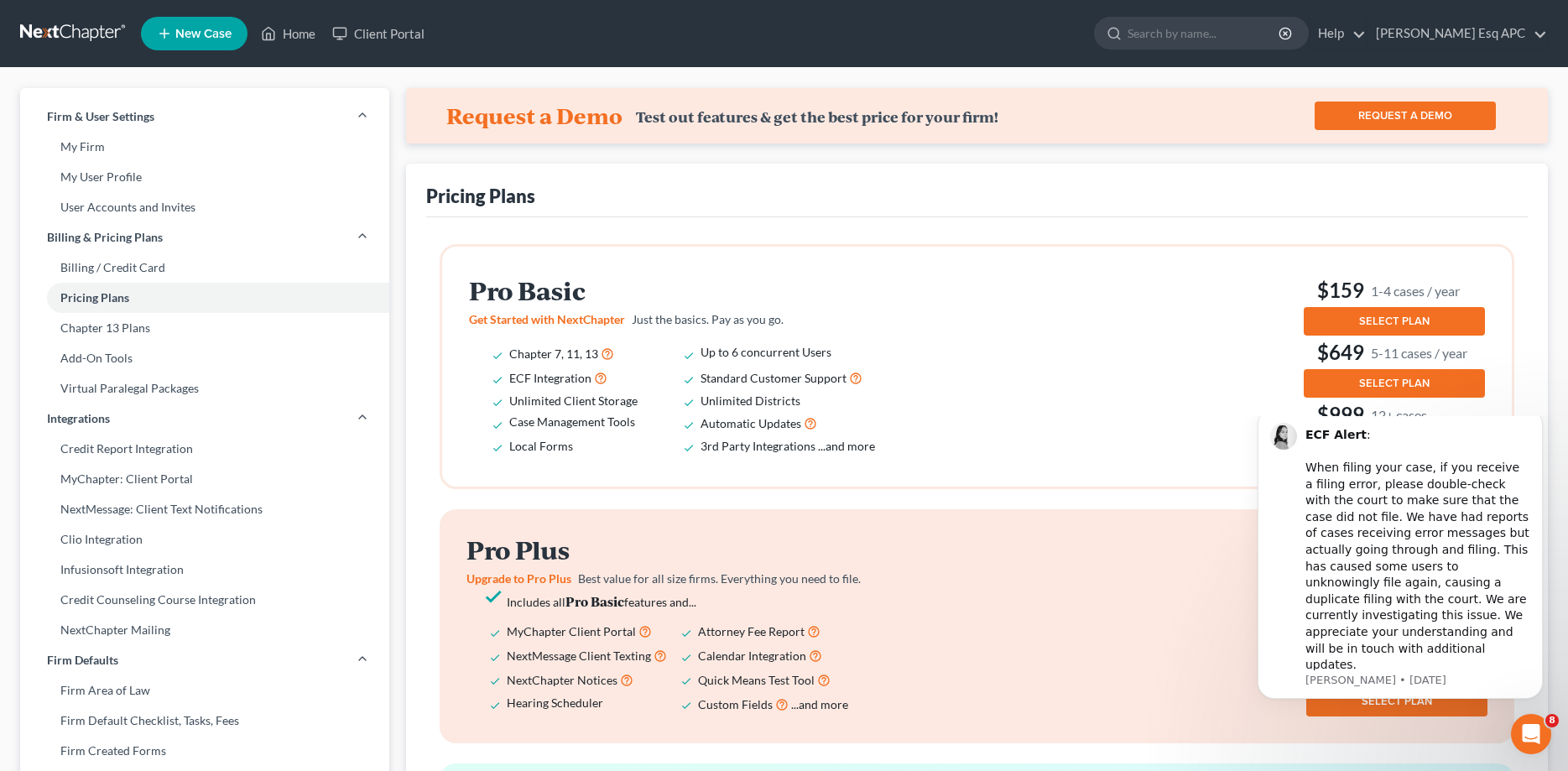
click at [1388, 317] on span "SELECT PLAN" at bounding box center [1394, 322] width 71 height 14
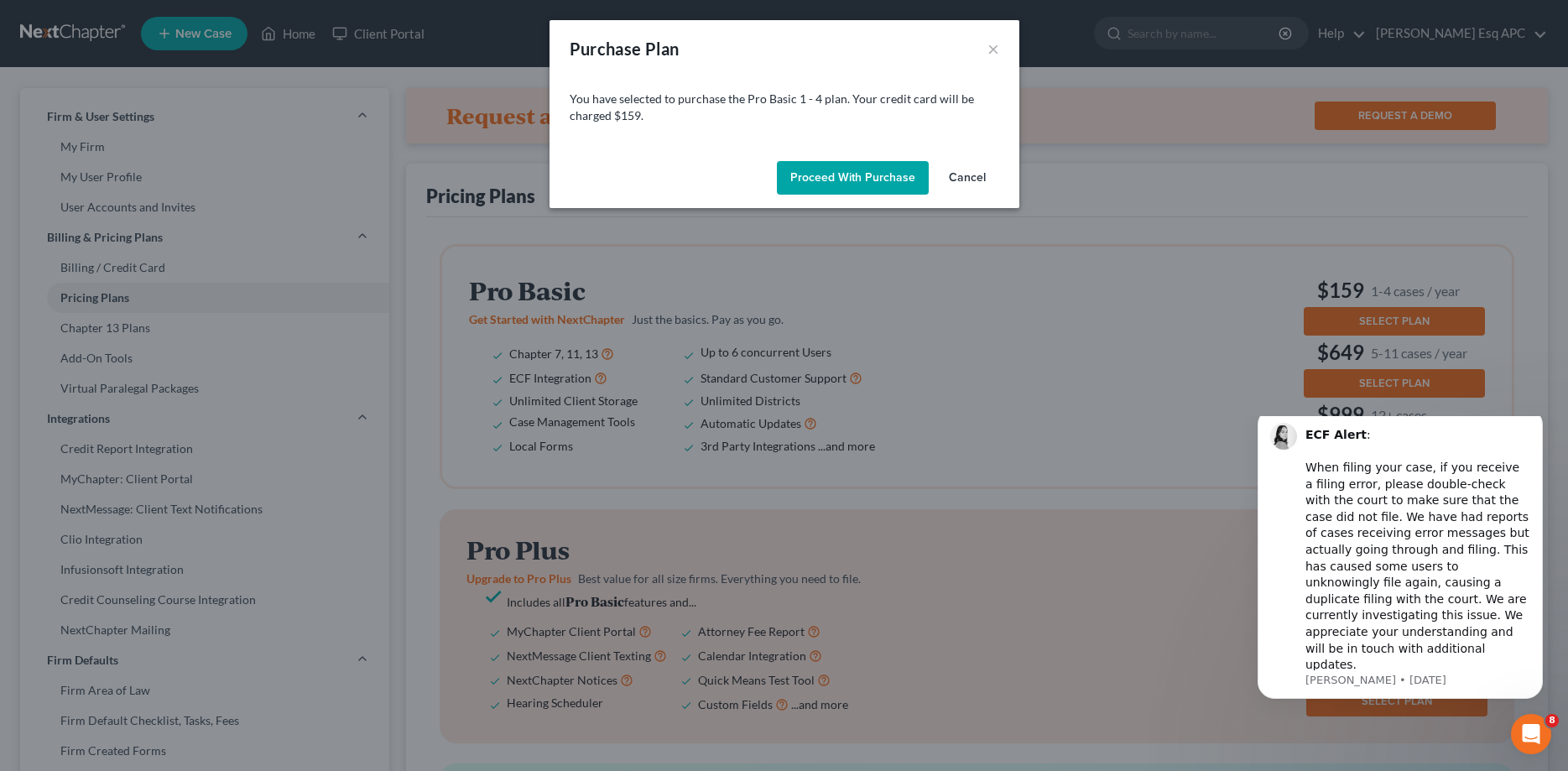
click at [846, 176] on button "Proceed with Purchase" at bounding box center [853, 177] width 151 height 34
